Goal: Task Accomplishment & Management: Manage account settings

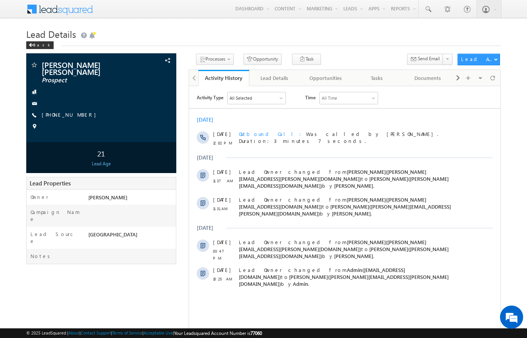
click at [367, 41] on h1 "Lead Details" at bounding box center [263, 33] width 474 height 15
click at [44, 44] on div "Back" at bounding box center [39, 45] width 27 height 8
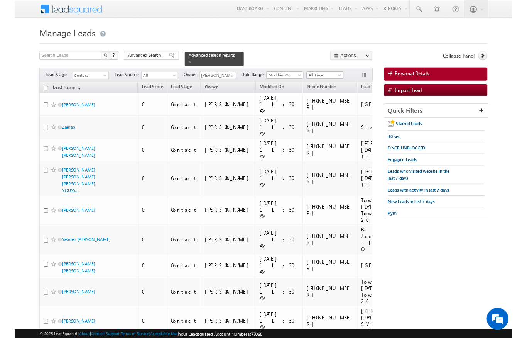
scroll to position [20, 0]
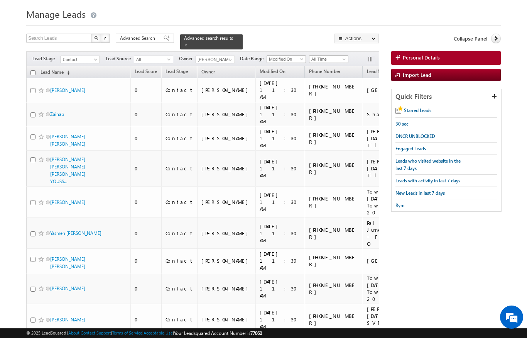
click at [33, 70] on input "checkbox" at bounding box center [32, 72] width 5 height 5
checkbox input "true"
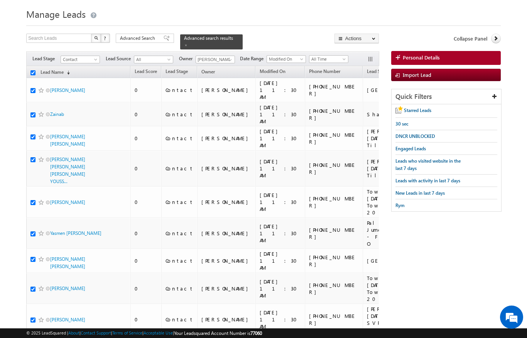
checkbox input "true"
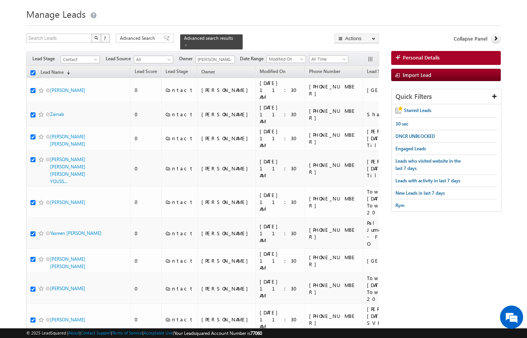
checkbox input "true"
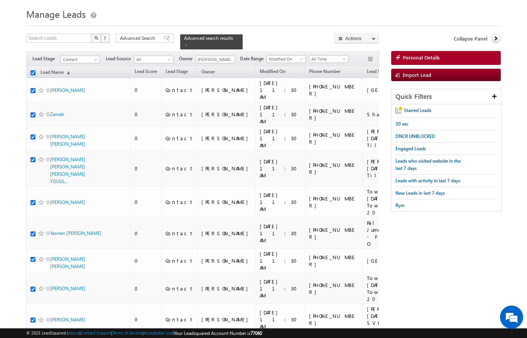
checkbox input "true"
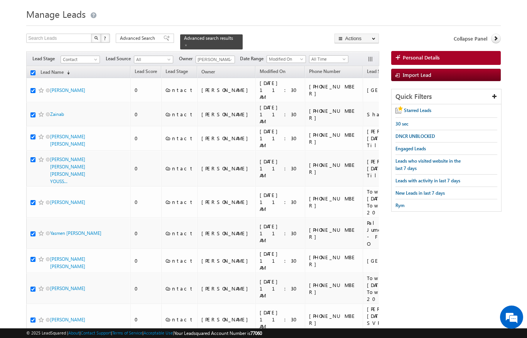
checkbox input "true"
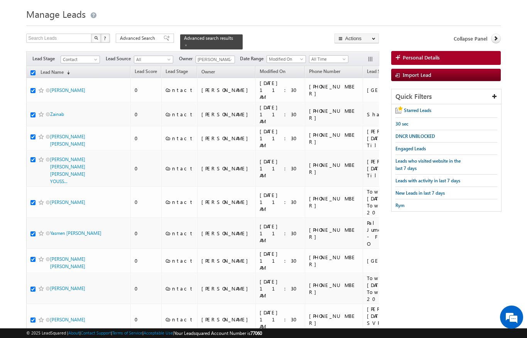
checkbox input "true"
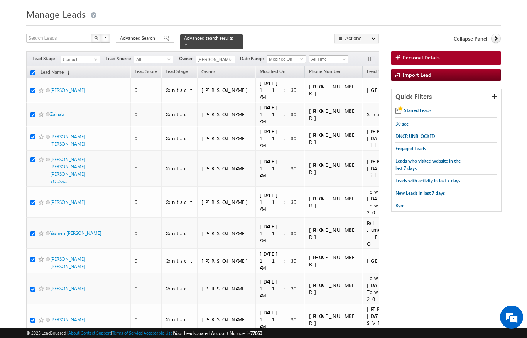
checkbox input "true"
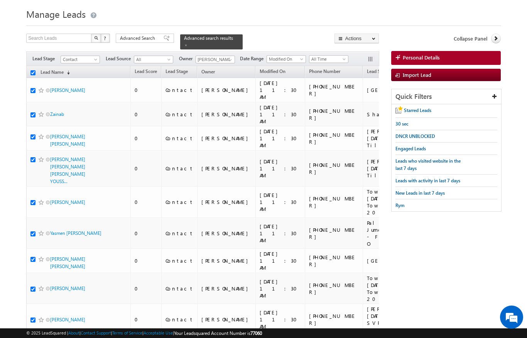
checkbox input "true"
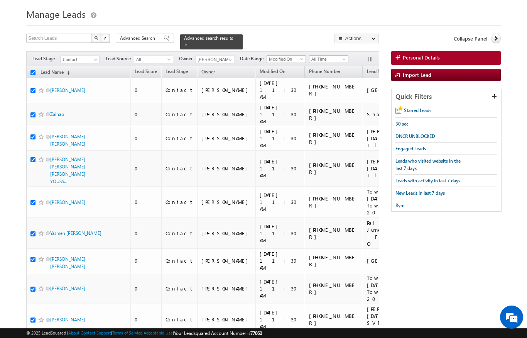
checkbox input "true"
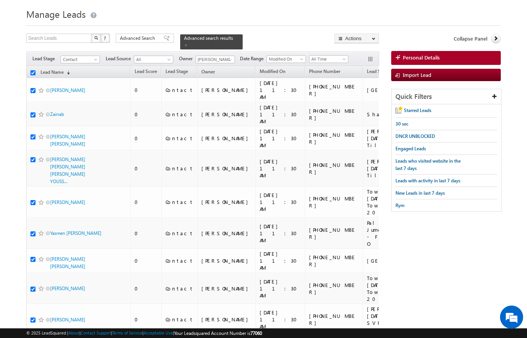
checkbox input "true"
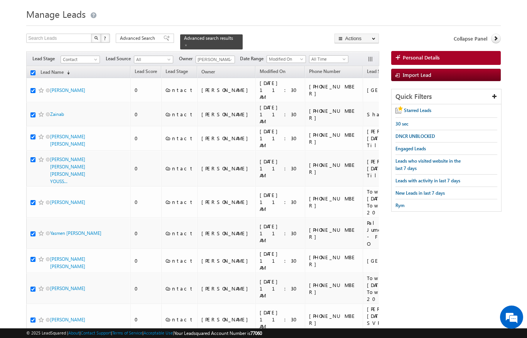
checkbox input "true"
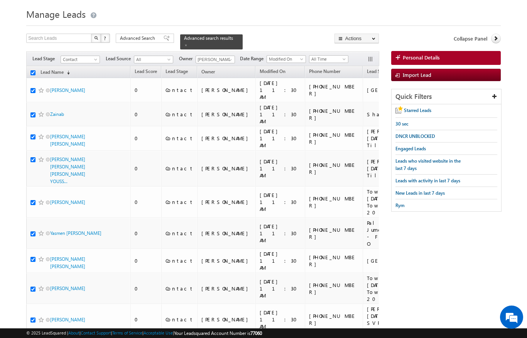
checkbox input "true"
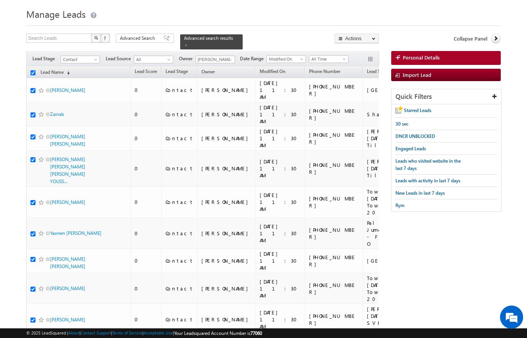
checkbox input "true"
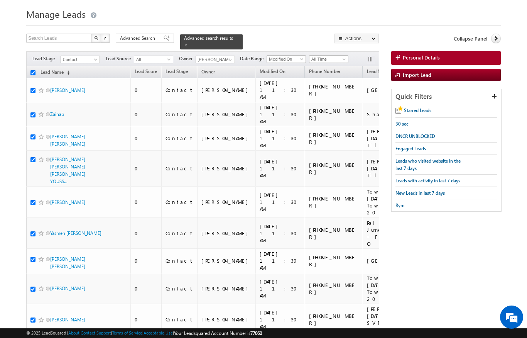
checkbox input "true"
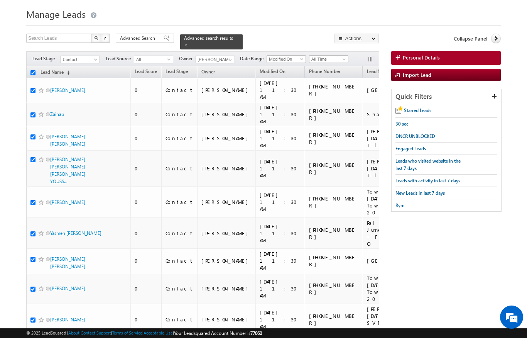
checkbox input "true"
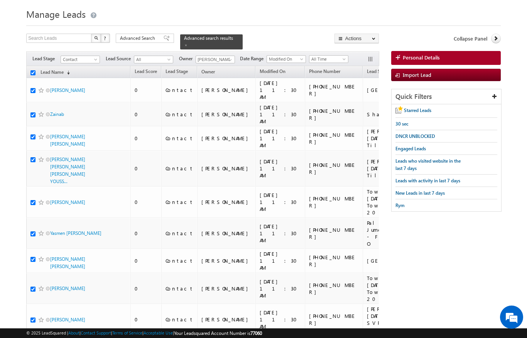
checkbox input "true"
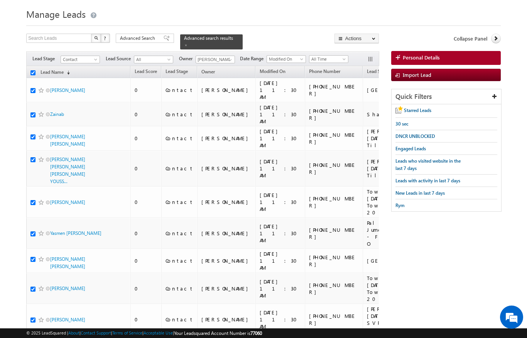
checkbox input "true"
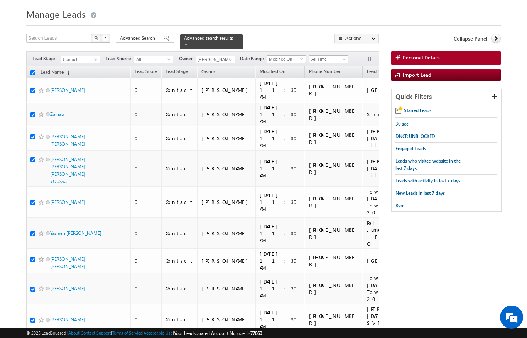
checkbox input "true"
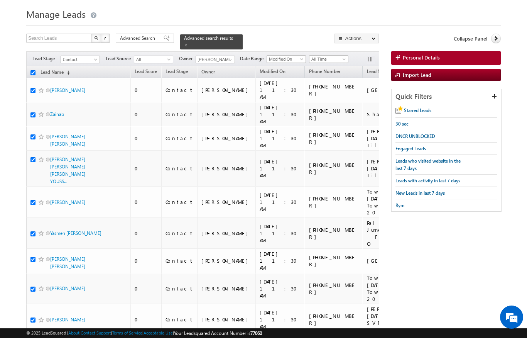
checkbox input "true"
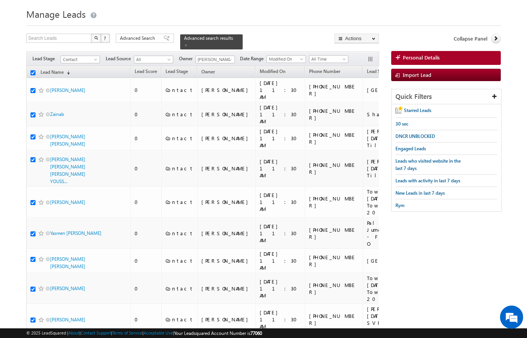
checkbox input "true"
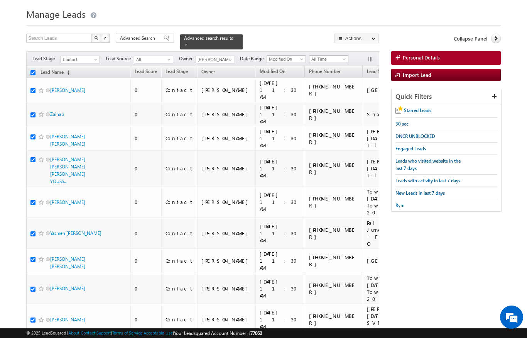
checkbox input "true"
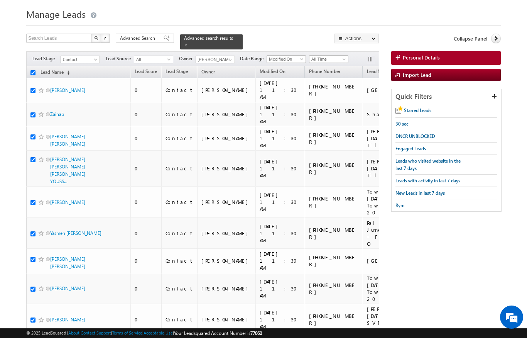
checkbox input "true"
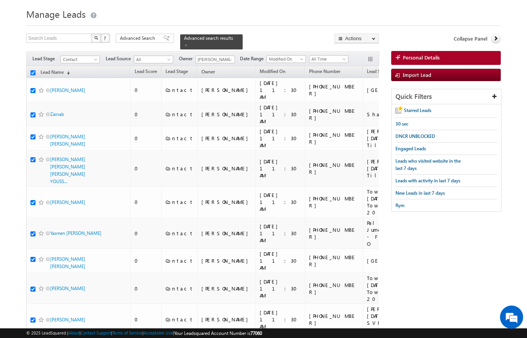
checkbox input "true"
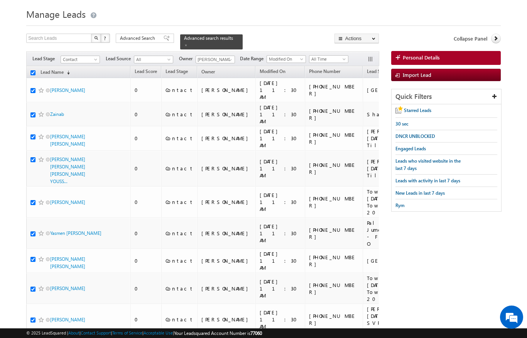
checkbox input "true"
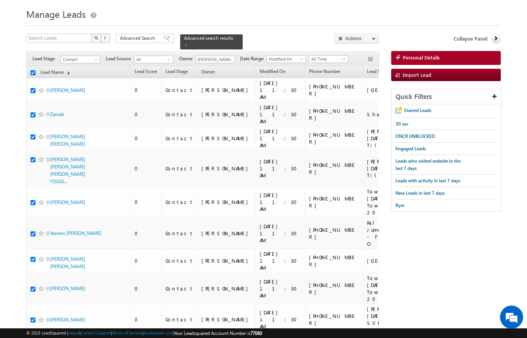
checkbox input "true"
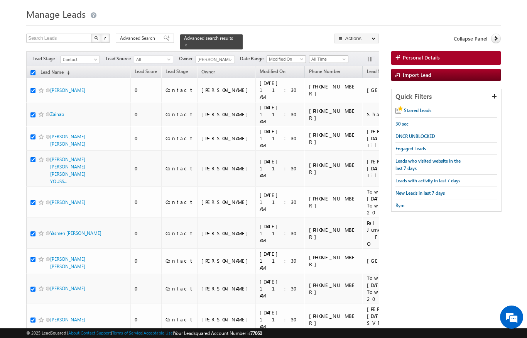
checkbox input "true"
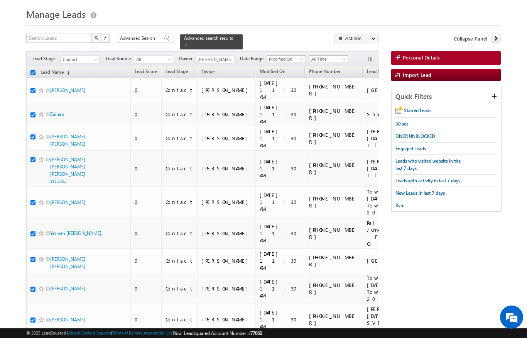
checkbox input "true"
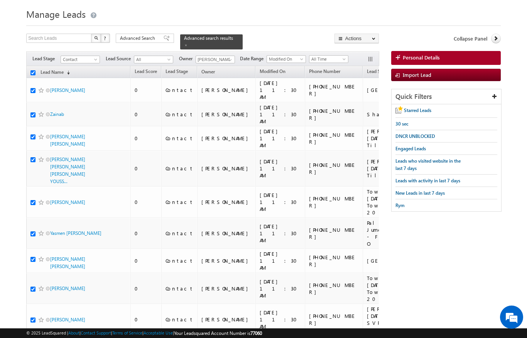
checkbox input "true"
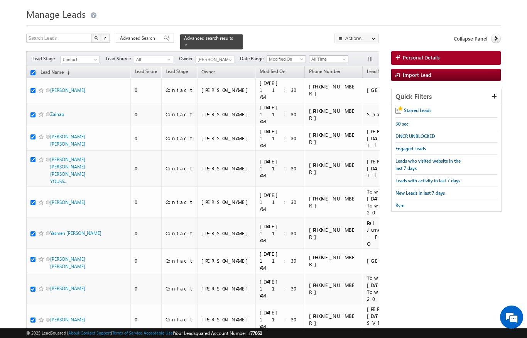
checkbox input "true"
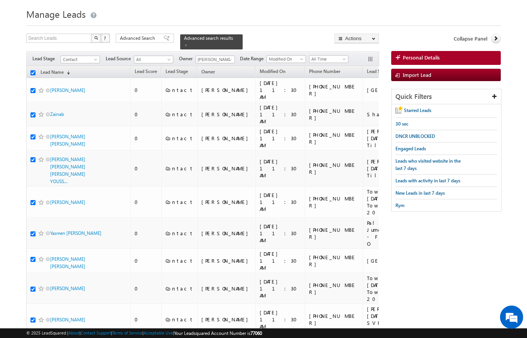
checkbox input "true"
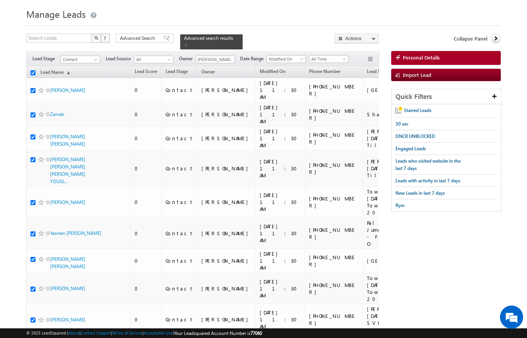
checkbox input "true"
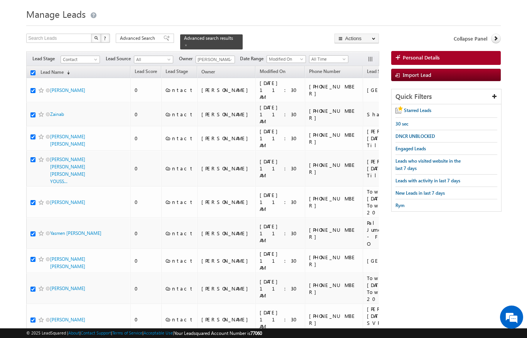
checkbox input "true"
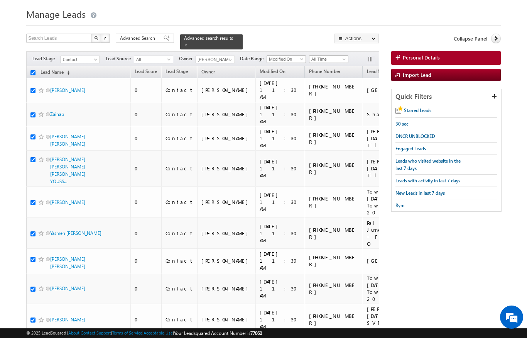
checkbox input "true"
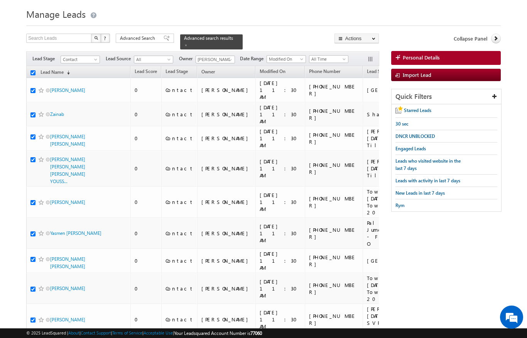
checkbox input "true"
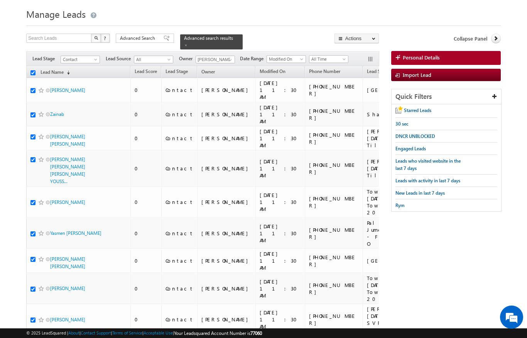
checkbox input "true"
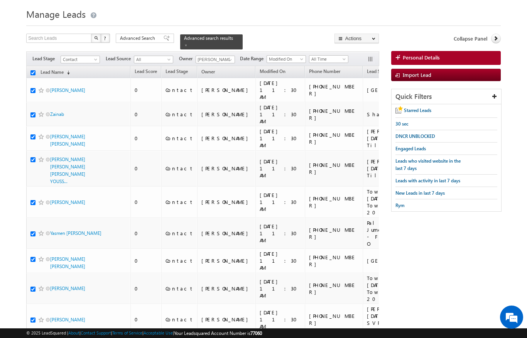
checkbox input "true"
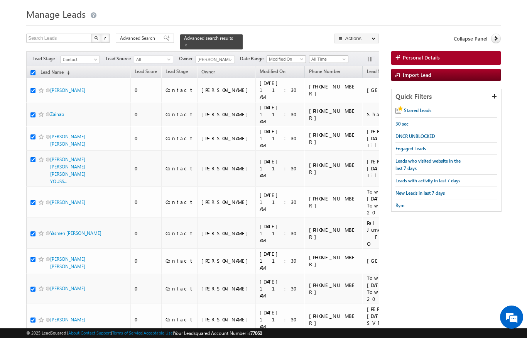
checkbox input "true"
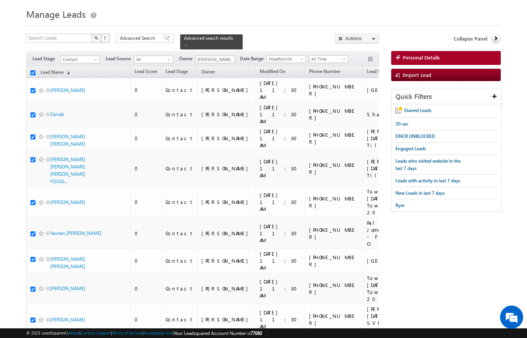
checkbox input "true"
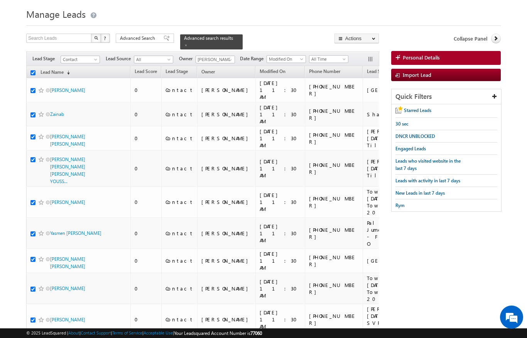
checkbox input "true"
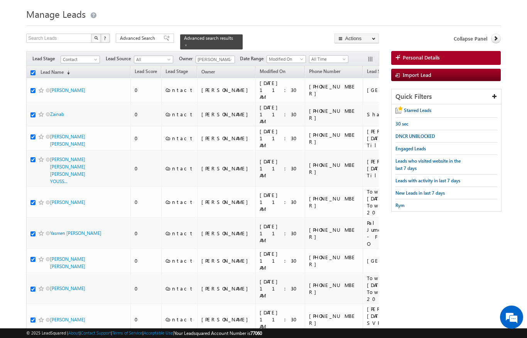
checkbox input "true"
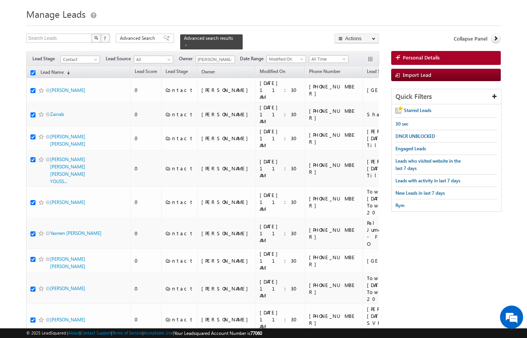
checkbox input "true"
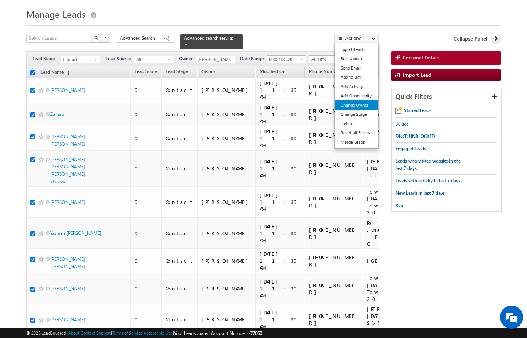
click at [364, 103] on link "Change Owner" at bounding box center [357, 104] width 44 height 9
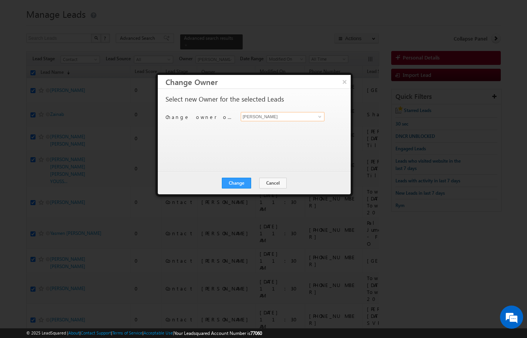
click at [313, 115] on input "[PERSON_NAME]" at bounding box center [283, 116] width 84 height 9
click at [295, 129] on span "[PERSON_NAME][EMAIL_ADDRESS][DOMAIN_NAME]" at bounding box center [278, 131] width 69 height 6
click at [242, 184] on button "Change" at bounding box center [236, 182] width 29 height 11
click at [258, 184] on button "Close" at bounding box center [255, 182] width 25 height 11
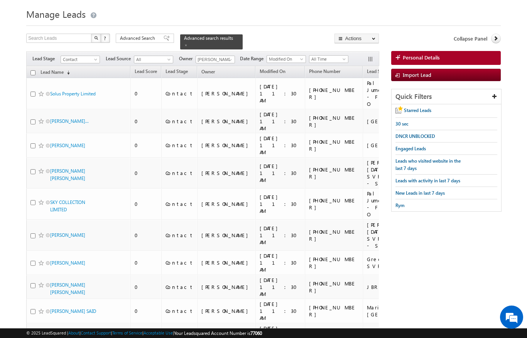
click at [29, 66] on th "Lead Name (sorted descending)" at bounding box center [78, 72] width 104 height 12
click at [34, 70] on input "checkbox" at bounding box center [32, 72] width 5 height 5
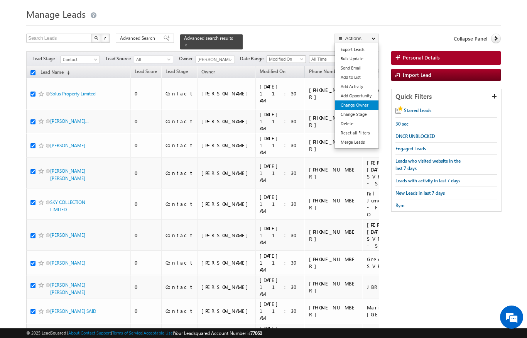
click at [366, 105] on link "Change Owner" at bounding box center [357, 104] width 44 height 9
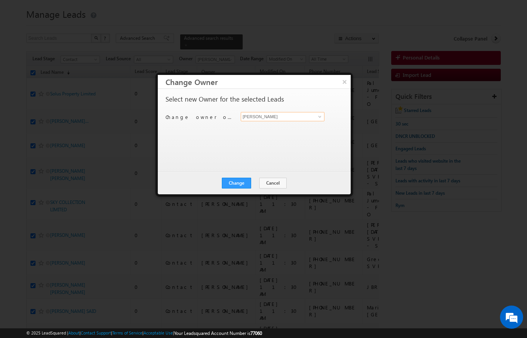
click at [307, 121] on input "[PERSON_NAME]" at bounding box center [283, 116] width 84 height 9
click at [314, 120] on link at bounding box center [319, 117] width 10 height 8
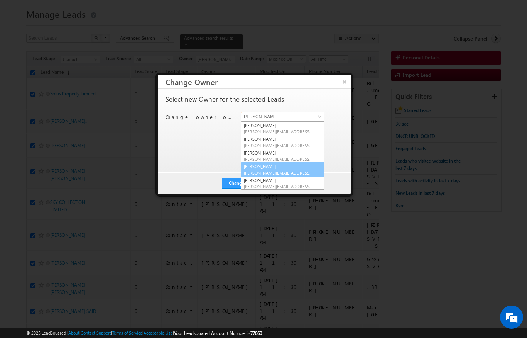
click at [292, 164] on link "Bhargav Nayak bhargav.nayak@indglobal.ae" at bounding box center [283, 169] width 84 height 15
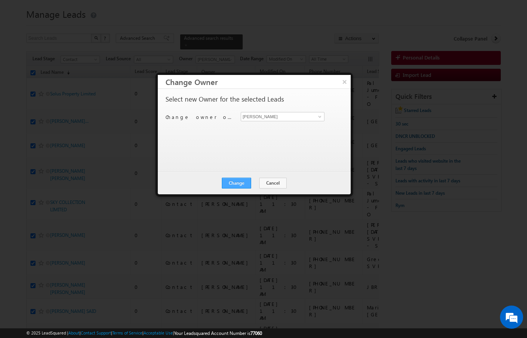
click at [244, 183] on button "Change" at bounding box center [236, 182] width 29 height 11
click at [260, 182] on button "Close" at bounding box center [255, 182] width 25 height 11
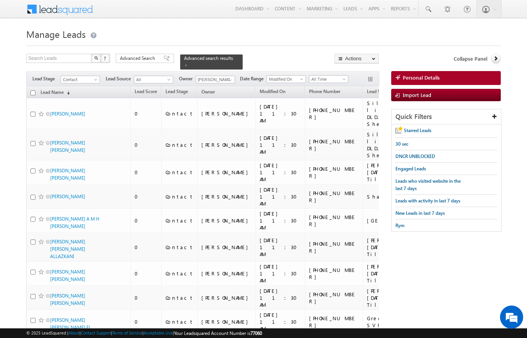
click at [34, 90] on input "checkbox" at bounding box center [32, 92] width 5 height 5
checkbox input "true"
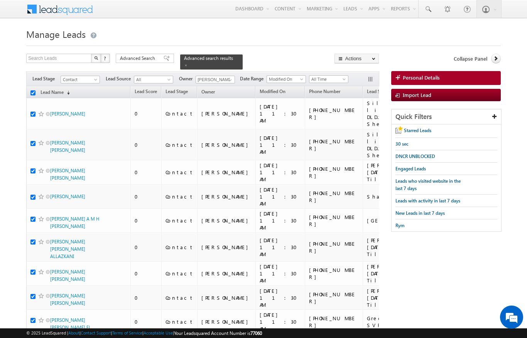
checkbox input "true"
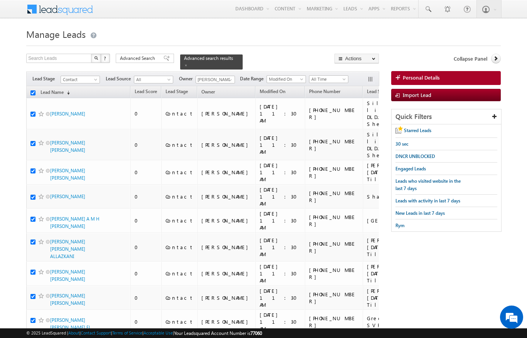
checkbox input "true"
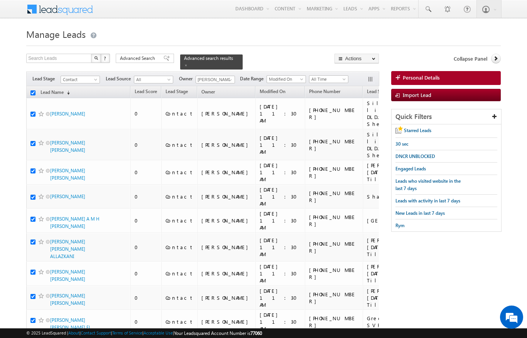
checkbox input "true"
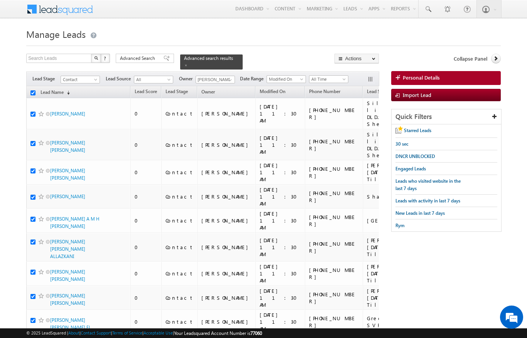
checkbox input "true"
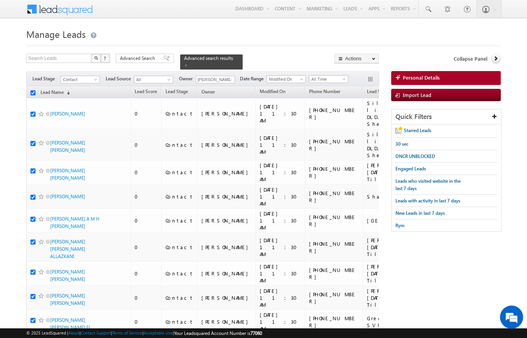
checkbox input "true"
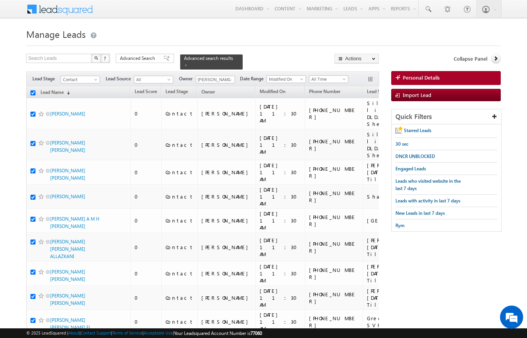
checkbox input "true"
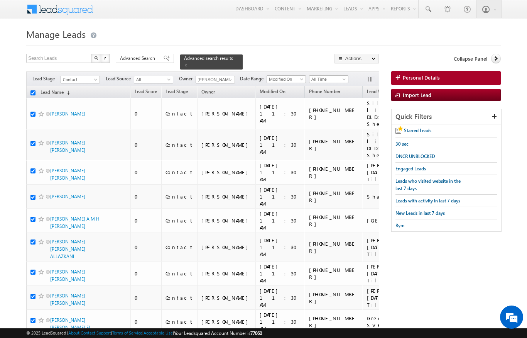
checkbox input "true"
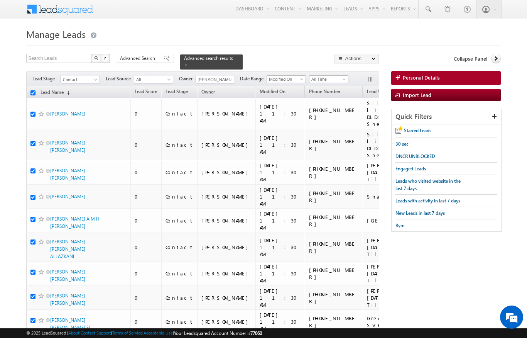
checkbox input "true"
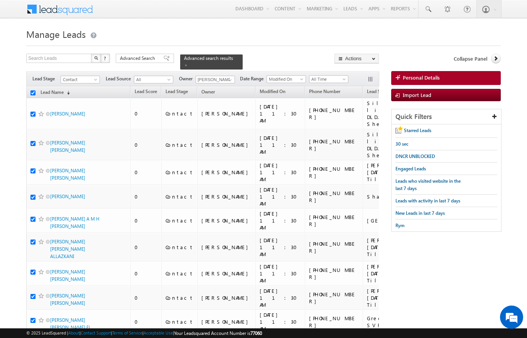
checkbox input "true"
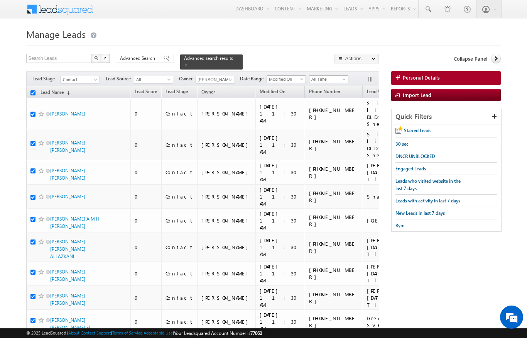
checkbox input "true"
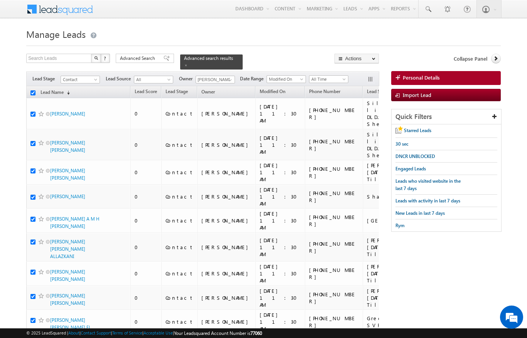
checkbox input "true"
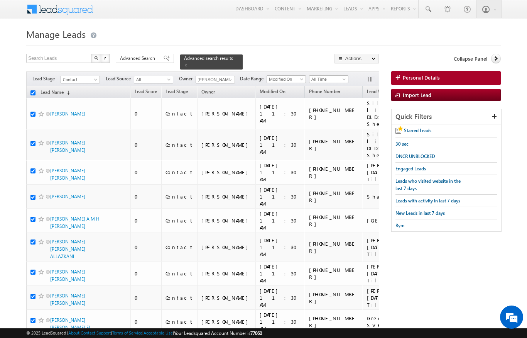
checkbox input "true"
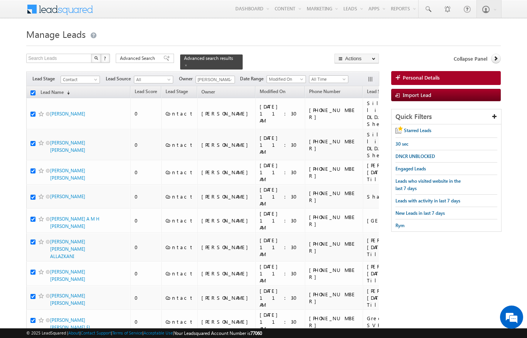
checkbox input "true"
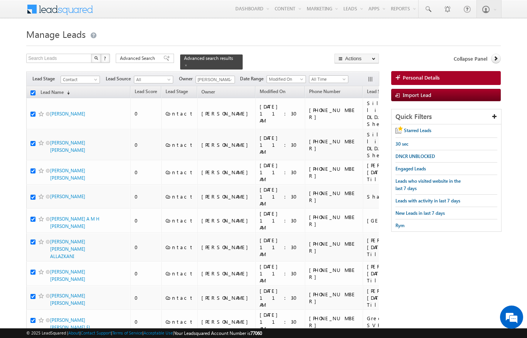
checkbox input "true"
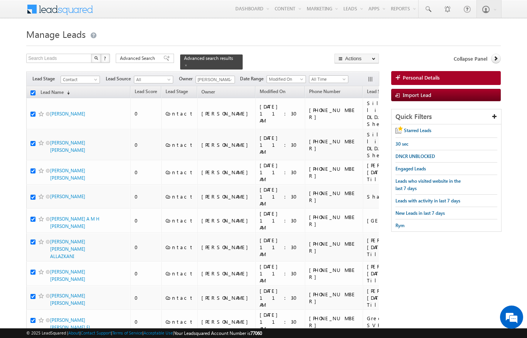
checkbox input "true"
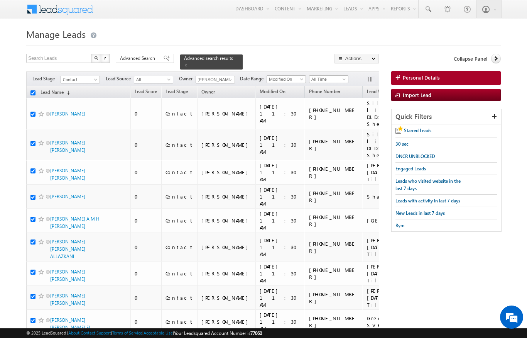
checkbox input "true"
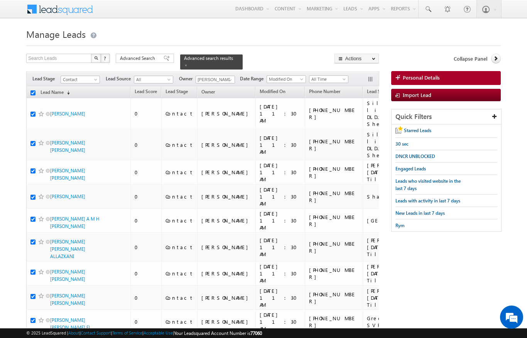
checkbox input "true"
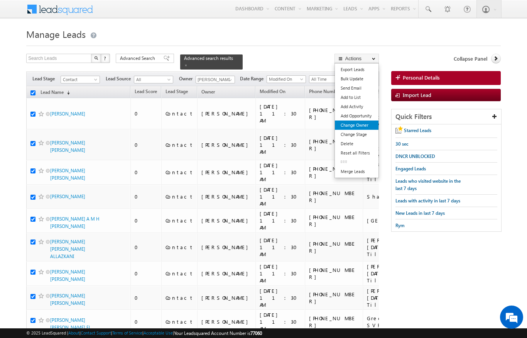
click at [362, 125] on link "Change Owner" at bounding box center [357, 124] width 44 height 9
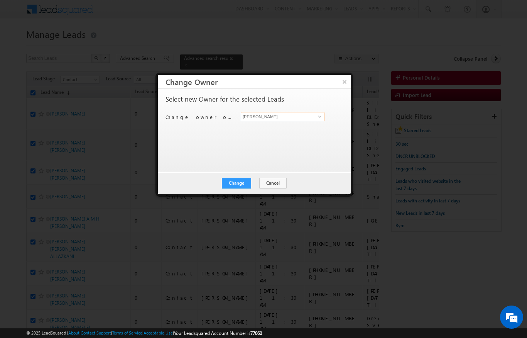
click at [314, 117] on input "[PERSON_NAME]" at bounding box center [283, 116] width 84 height 9
type input "[PERSON_NAME]"
click at [324, 120] on input "[PERSON_NAME]" at bounding box center [283, 116] width 84 height 9
click at [293, 130] on span "[PERSON_NAME][EMAIL_ADDRESS][PERSON_NAME][DOMAIN_NAME]" at bounding box center [278, 131] width 69 height 6
type input "[PERSON_NAME]"
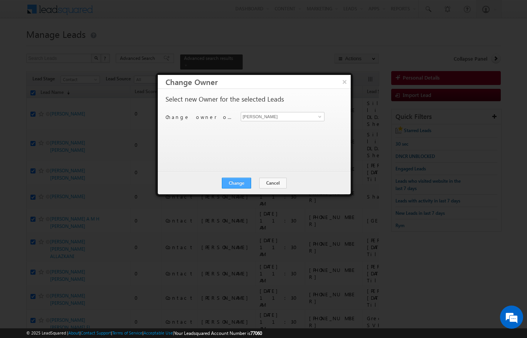
click at [242, 181] on button "Change" at bounding box center [236, 182] width 29 height 11
